Goal: Go to known website: Go to known website

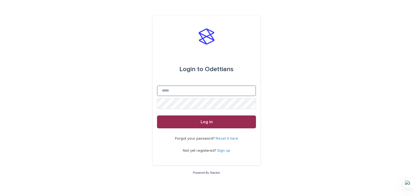
type input "**********"
click at [212, 123] on button "Log in" at bounding box center [206, 121] width 99 height 13
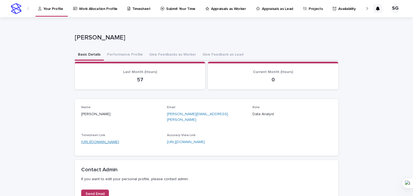
click at [102, 140] on link "[URL][DOMAIN_NAME]" at bounding box center [100, 142] width 38 height 4
